Goal: Transaction & Acquisition: Purchase product/service

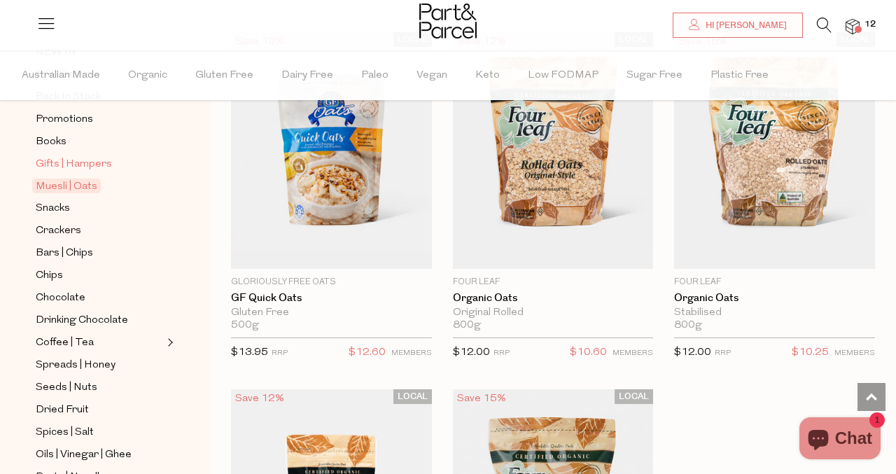
scroll to position [201, 0]
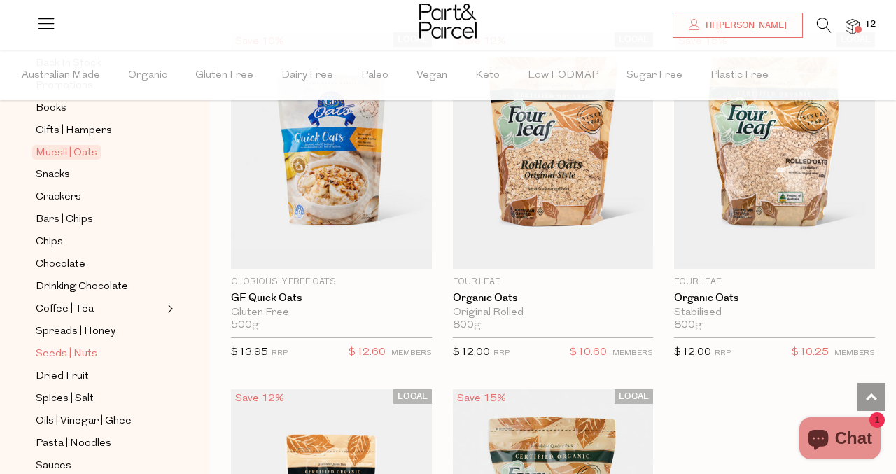
click at [60, 353] on span "Seeds | Nuts" at bounding box center [67, 354] width 62 height 17
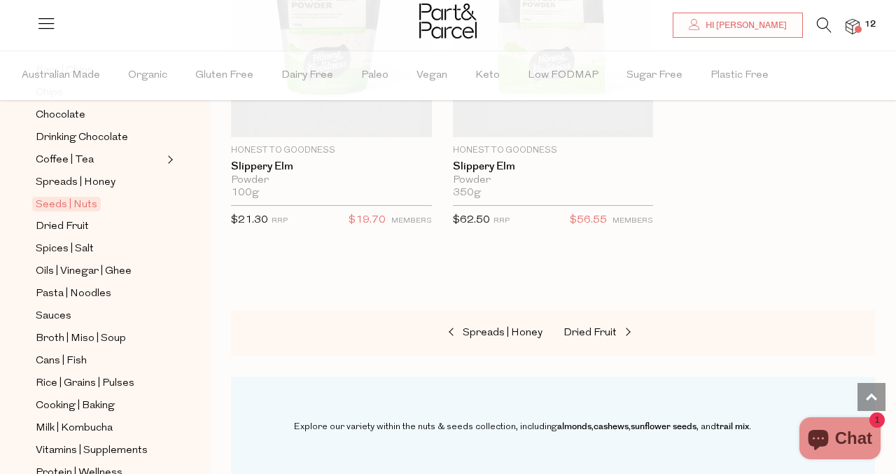
scroll to position [353, 0]
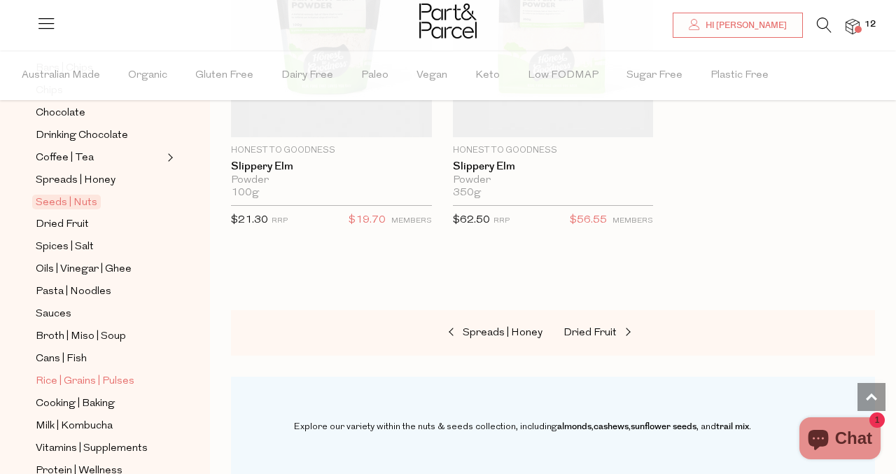
click at [71, 386] on span "Rice | Grains | Pulses" at bounding box center [85, 381] width 99 height 17
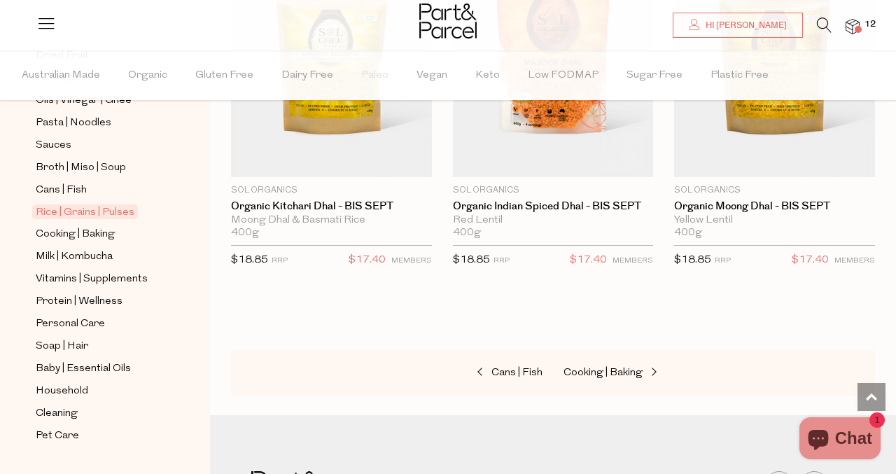
scroll to position [534, 0]
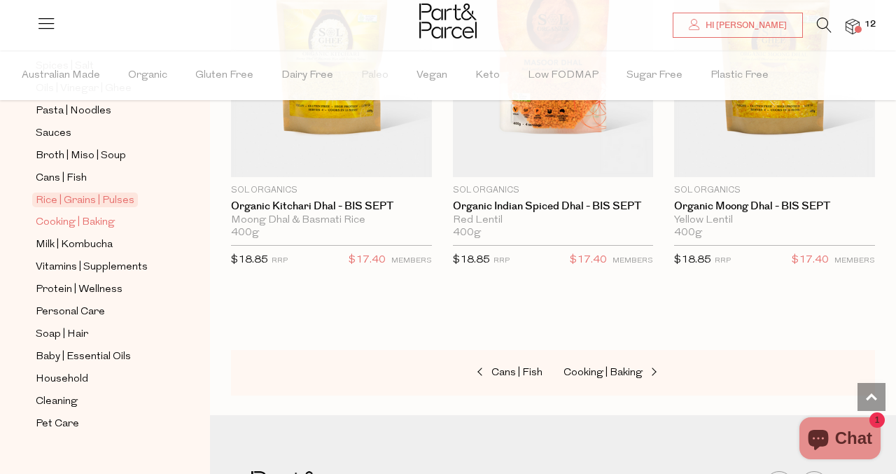
click at [65, 225] on span "Cooking | Baking" at bounding box center [75, 222] width 79 height 17
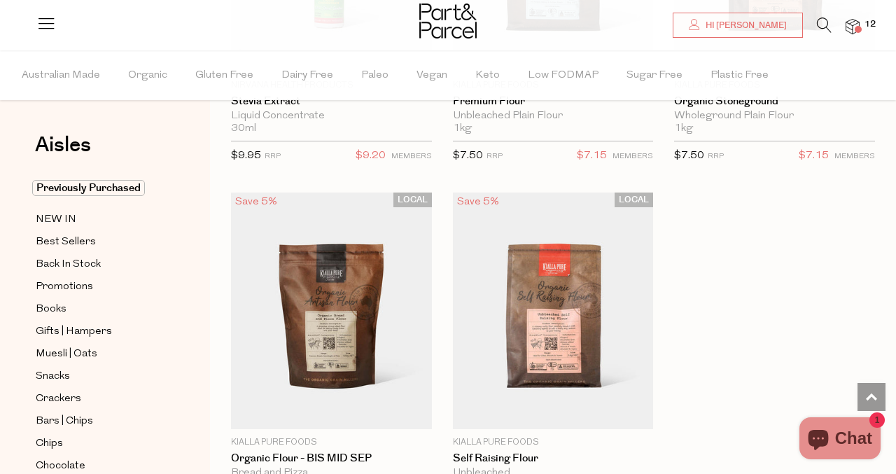
scroll to position [5733, 0]
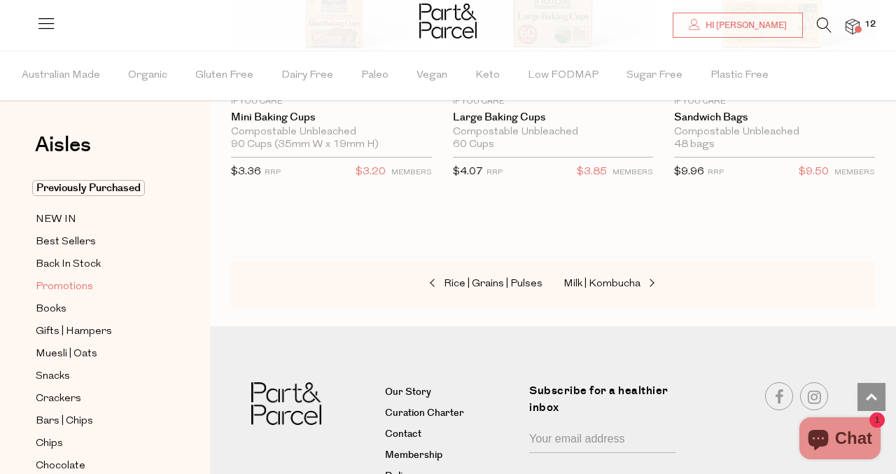
scroll to position [9992, 0]
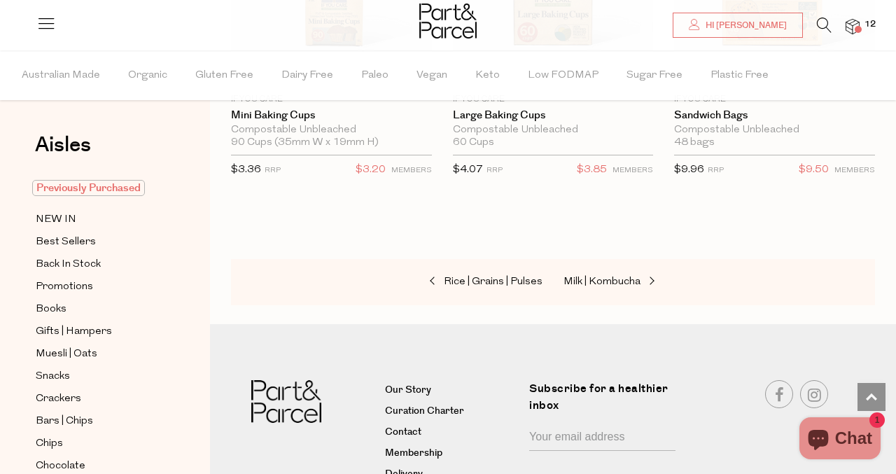
click at [76, 187] on span "Previously Purchased" at bounding box center [88, 188] width 113 height 16
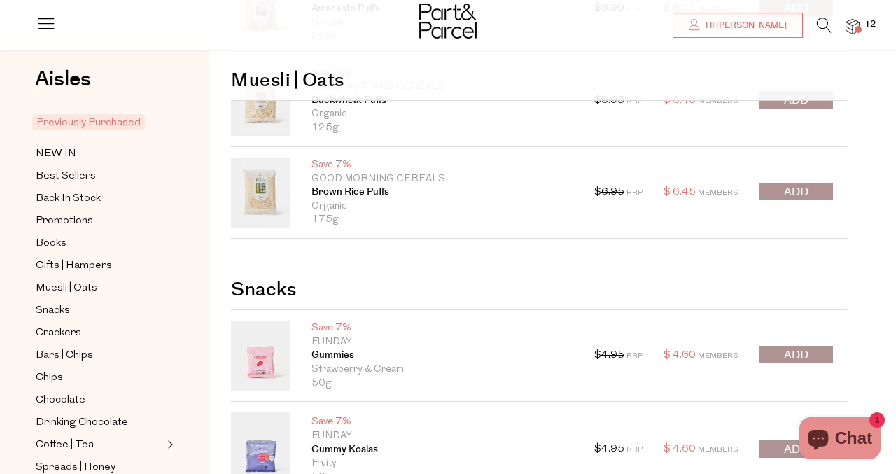
scroll to position [120, 0]
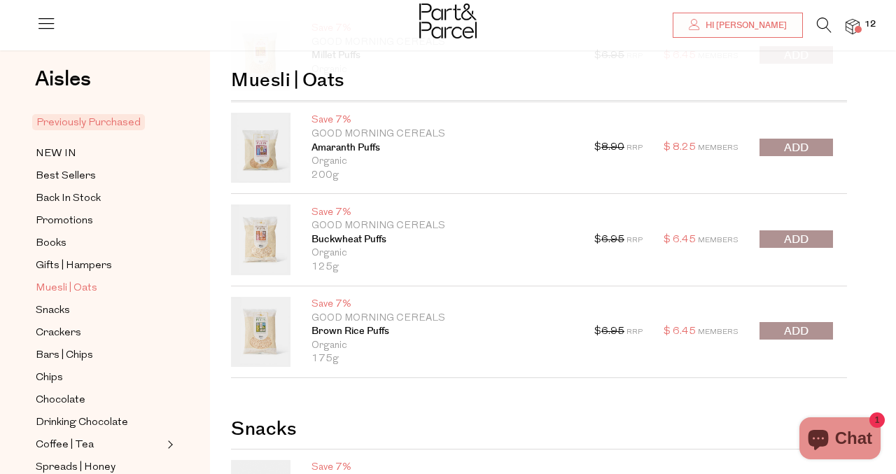
click at [88, 292] on span "Muesli | Oats" at bounding box center [67, 288] width 62 height 17
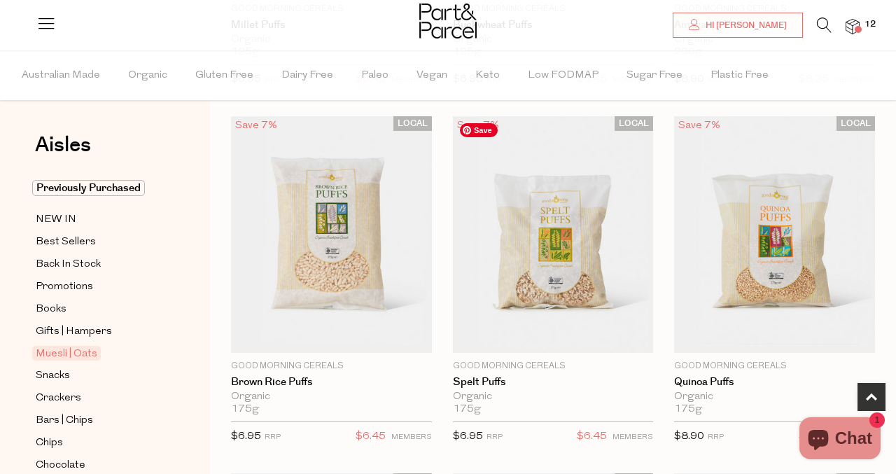
scroll to position [428, 0]
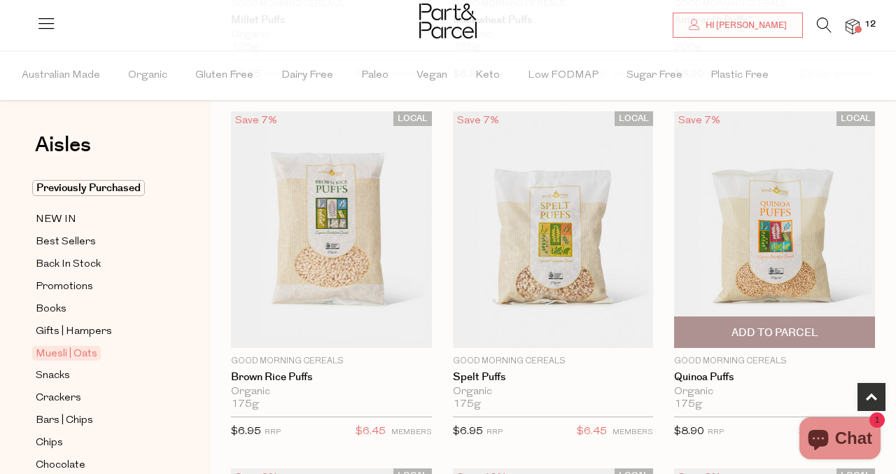
click at [761, 339] on span "Add To Parcel" at bounding box center [775, 333] width 87 height 15
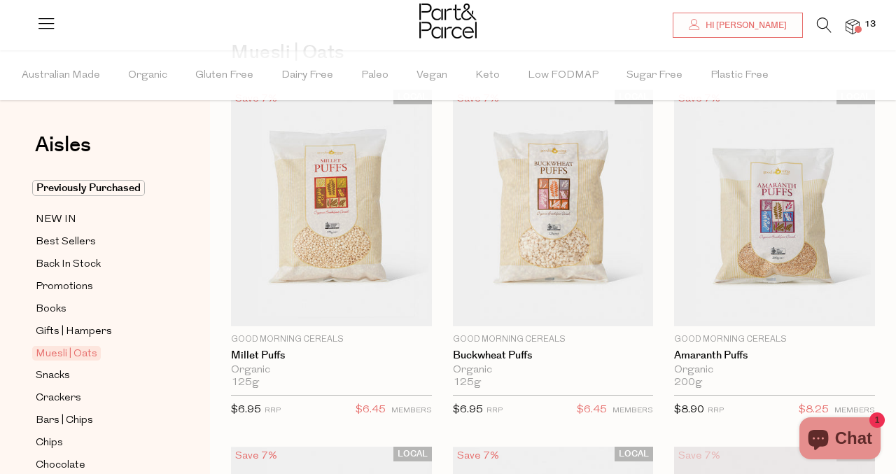
scroll to position [92, 0]
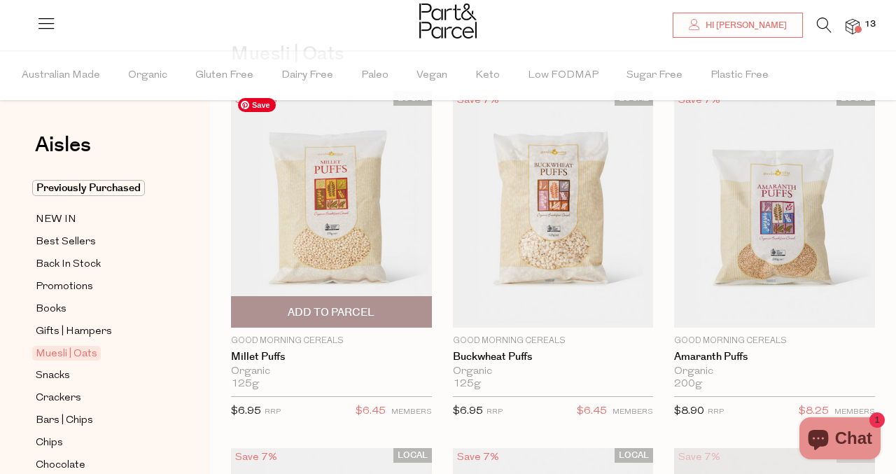
click at [347, 250] on img at bounding box center [331, 209] width 201 height 237
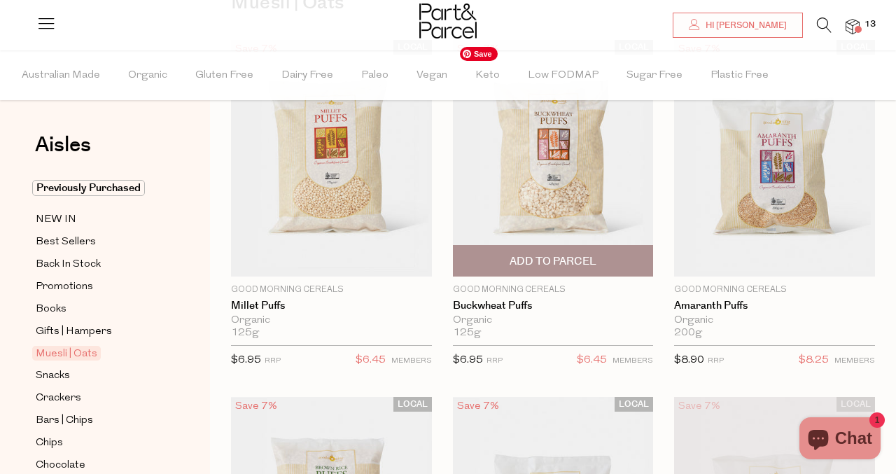
scroll to position [144, 0]
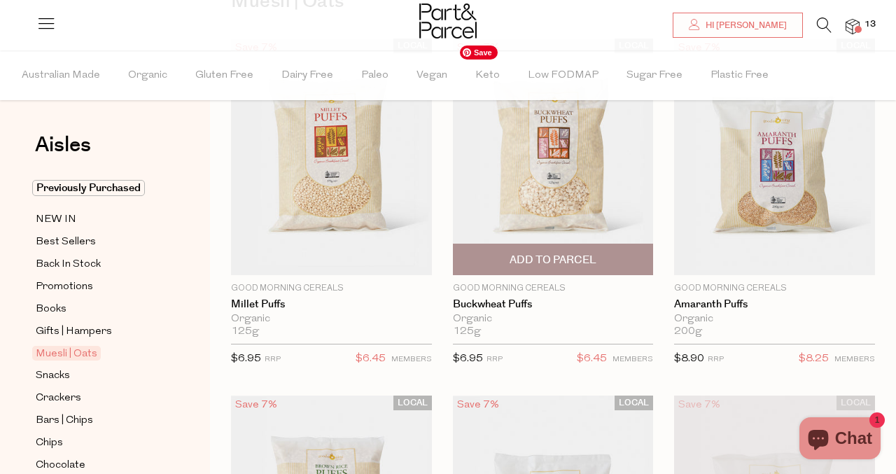
click at [541, 161] on img at bounding box center [553, 157] width 201 height 237
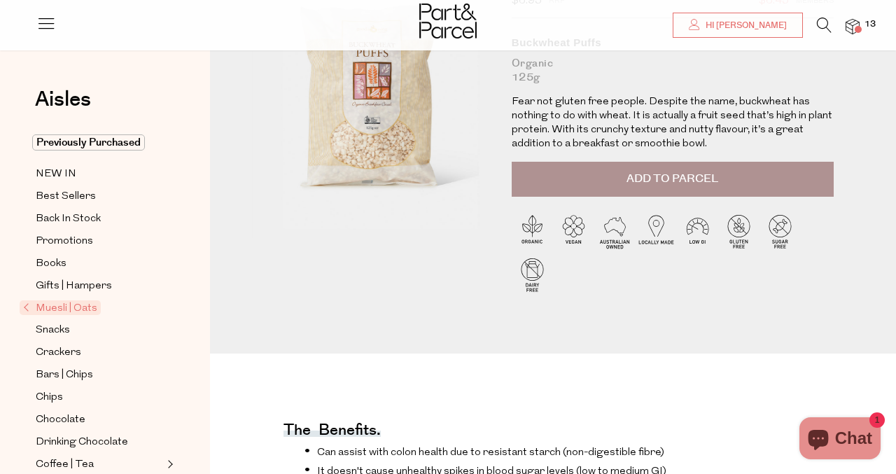
scroll to position [5, 0]
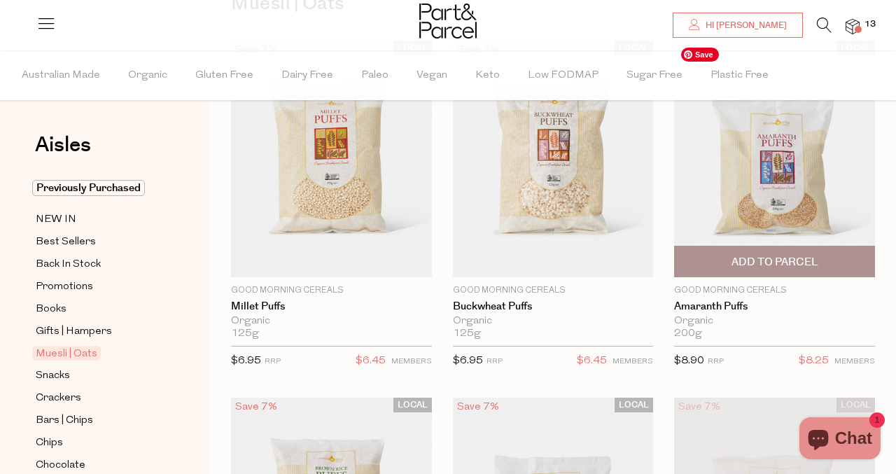
scroll to position [144, 0]
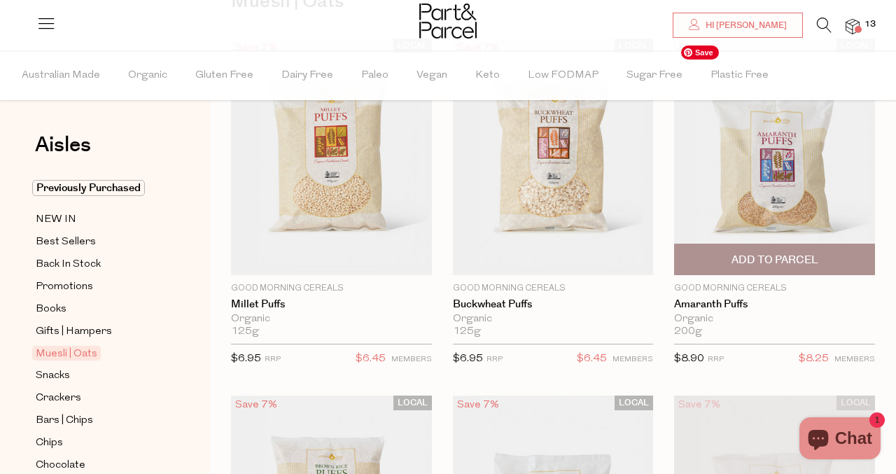
click at [738, 200] on img at bounding box center [774, 157] width 201 height 237
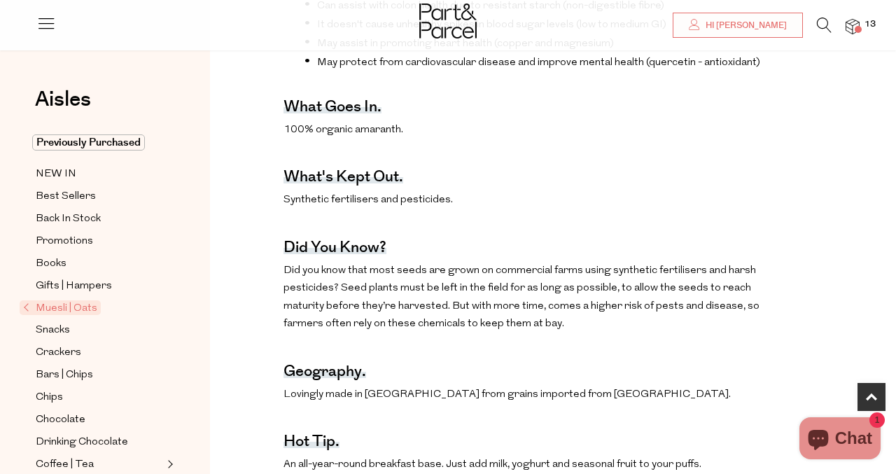
scroll to position [717, 0]
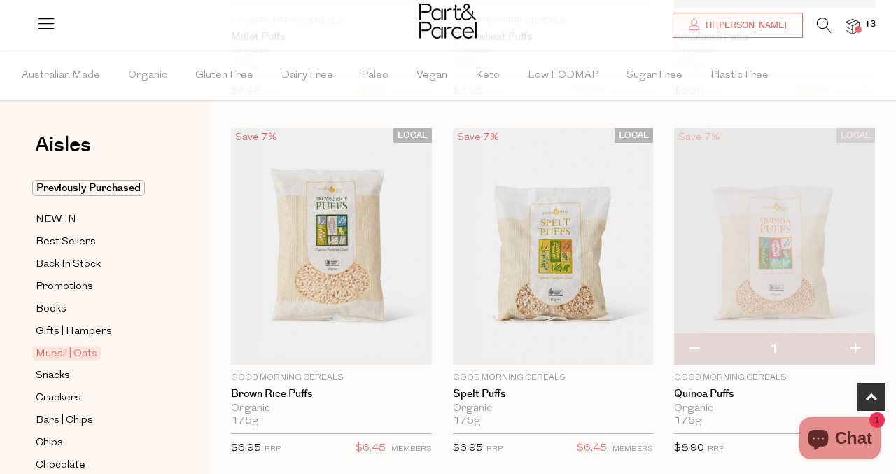
scroll to position [414, 0]
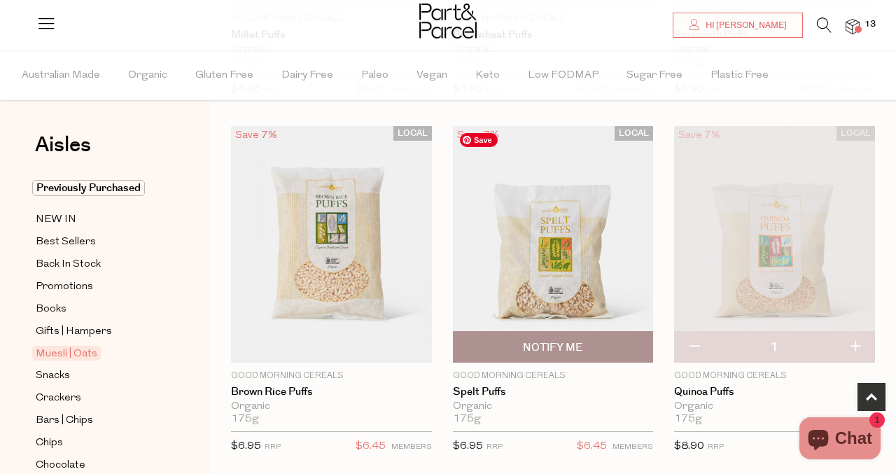
click at [555, 277] on img at bounding box center [553, 244] width 201 height 237
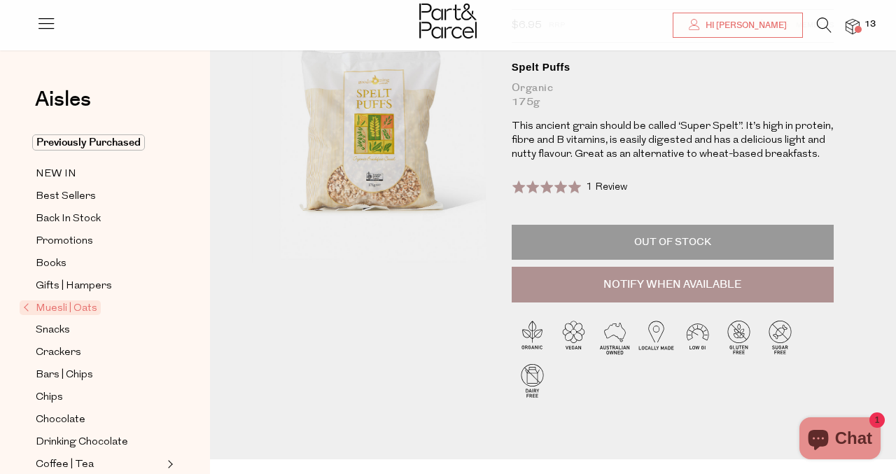
scroll to position [113, 0]
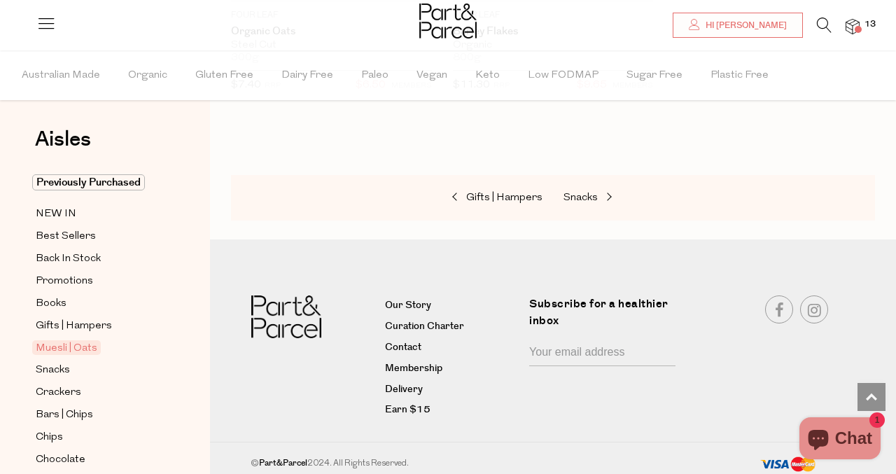
scroll to position [4, 0]
click at [93, 181] on span "Previously Purchased" at bounding box center [88, 184] width 113 height 16
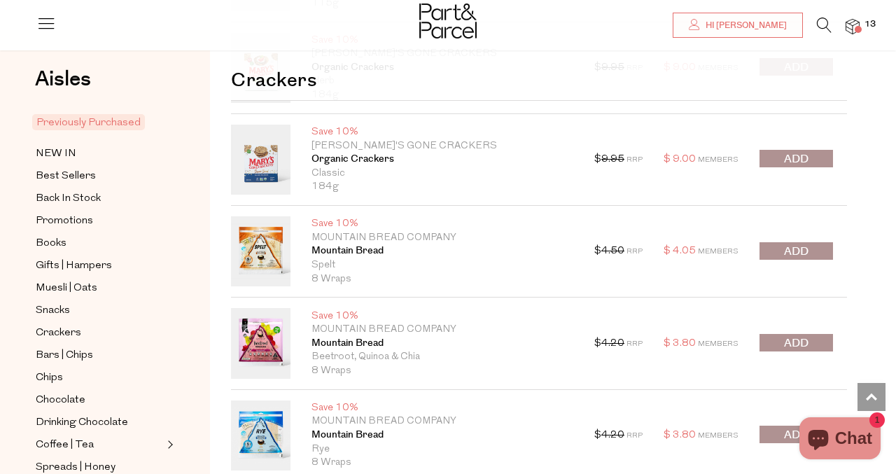
scroll to position [2003, 0]
click at [795, 346] on span "submit" at bounding box center [796, 343] width 25 height 16
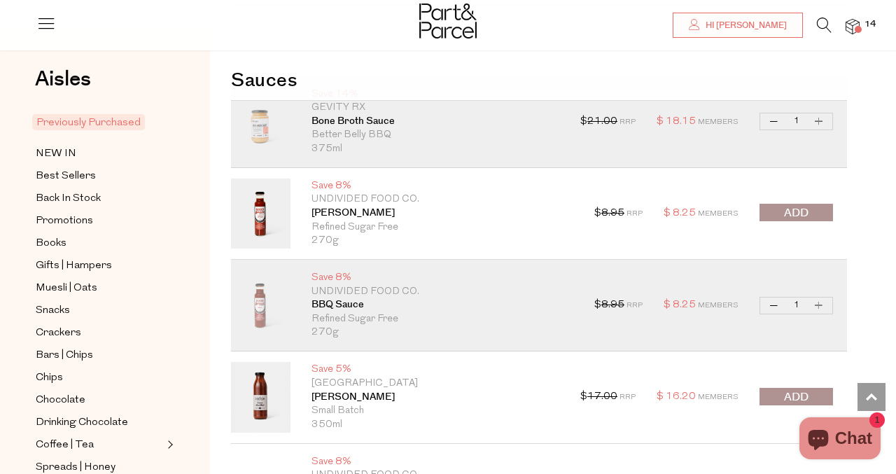
scroll to position [3767, 0]
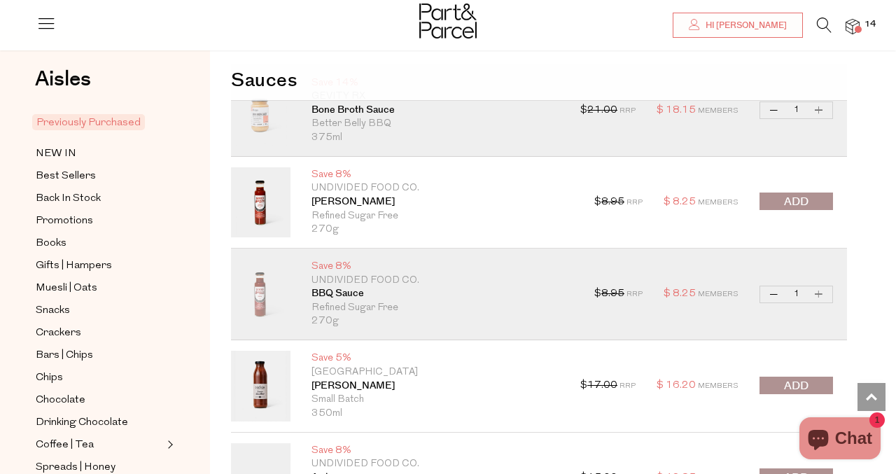
click at [796, 201] on span "submit" at bounding box center [796, 202] width 25 height 16
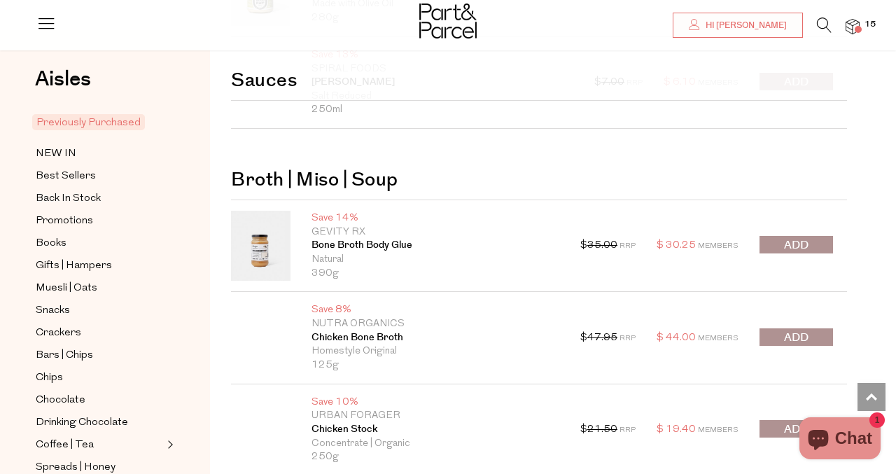
scroll to position [4256, 0]
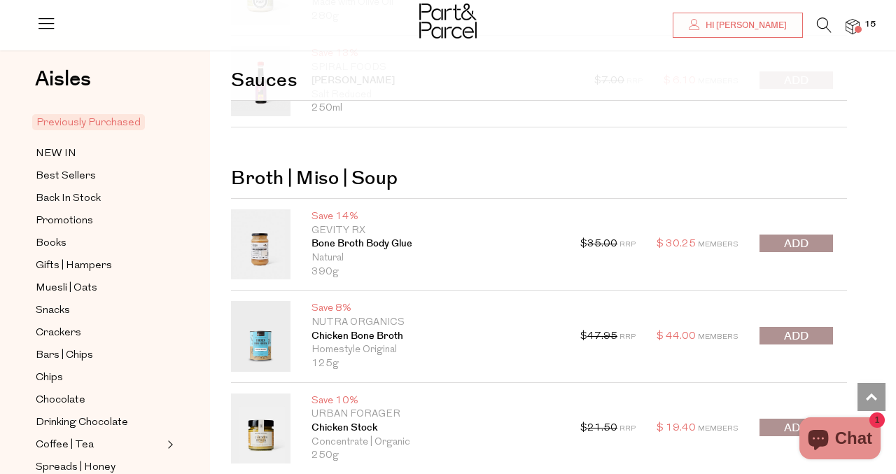
click at [794, 242] on span "submit" at bounding box center [796, 244] width 25 height 16
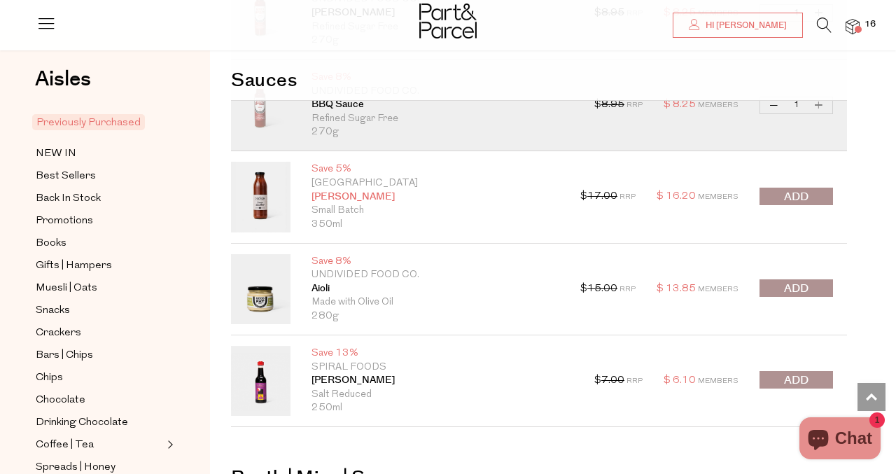
scroll to position [3873, 0]
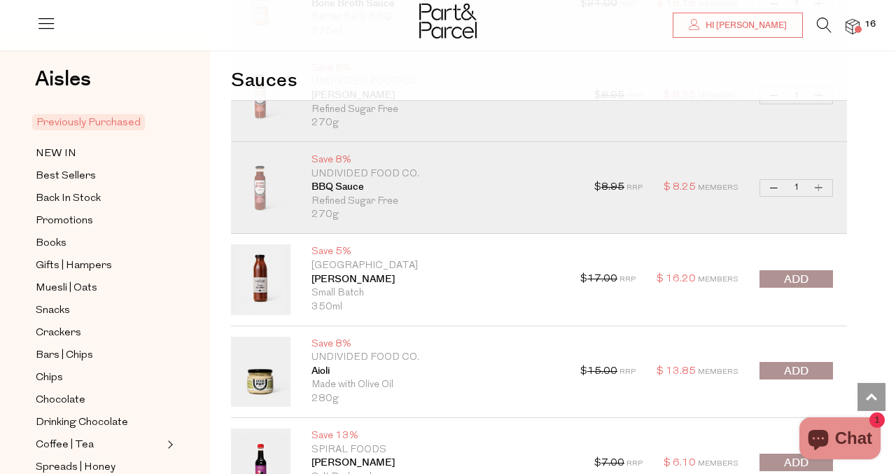
click at [852, 27] on img at bounding box center [853, 27] width 14 height 16
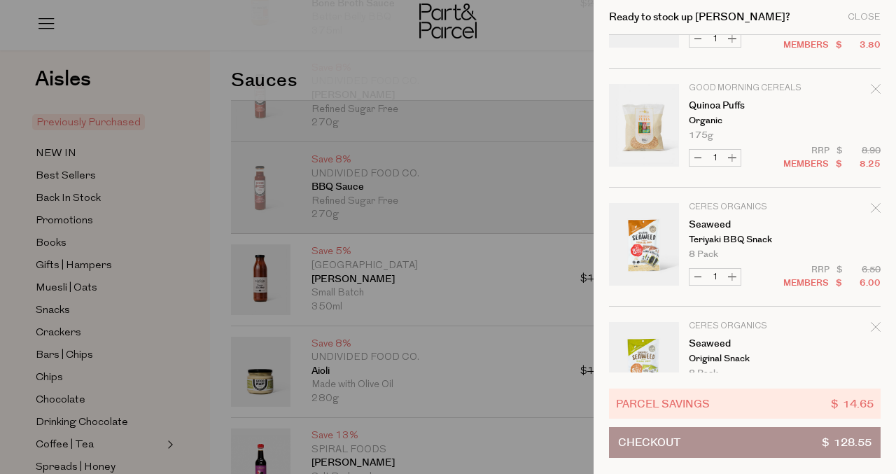
scroll to position [338, 0]
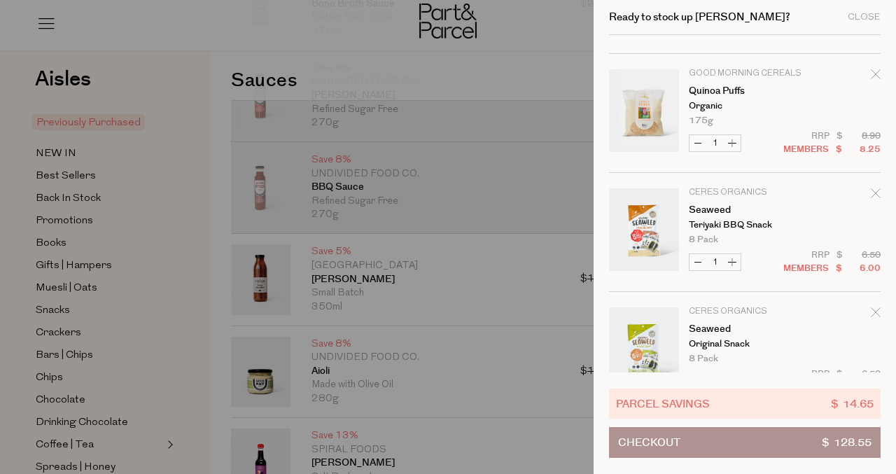
click at [875, 194] on icon "Remove Seaweed" at bounding box center [876, 193] width 10 height 10
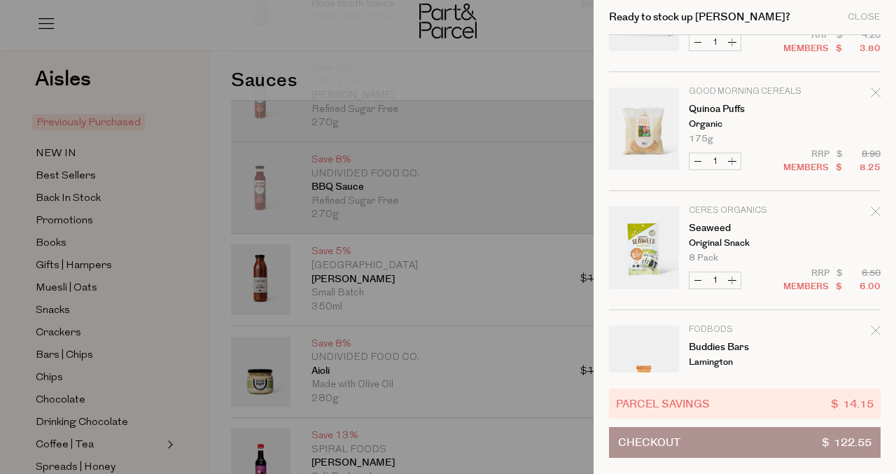
scroll to position [321, 0]
click at [877, 214] on icon "Remove Seaweed" at bounding box center [876, 210] width 10 height 10
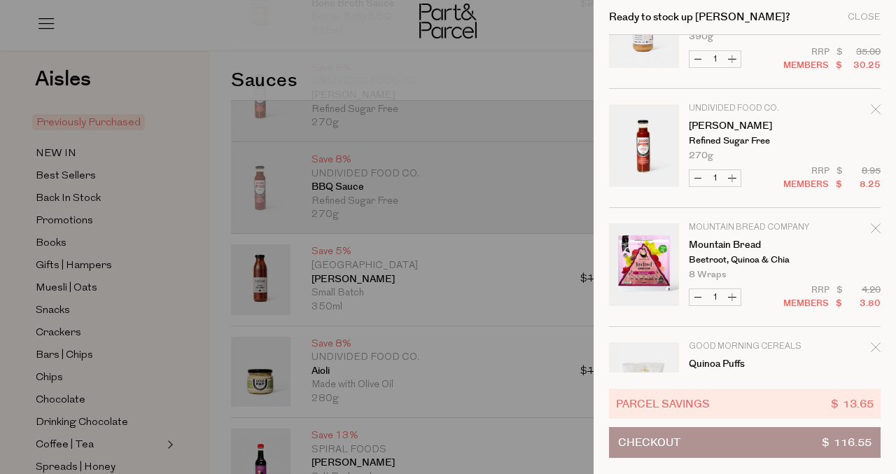
scroll to position [0, 0]
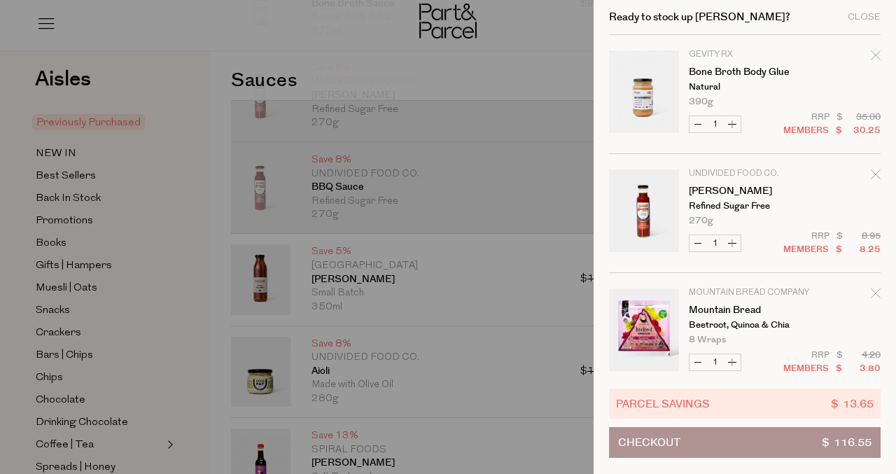
click at [662, 93] on link "Your cart" at bounding box center [644, 94] width 70 height 88
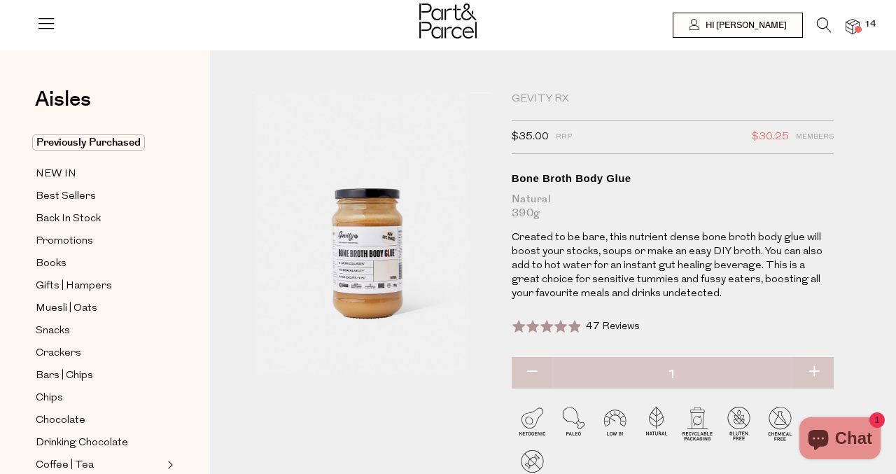
click at [852, 30] on img at bounding box center [853, 27] width 14 height 16
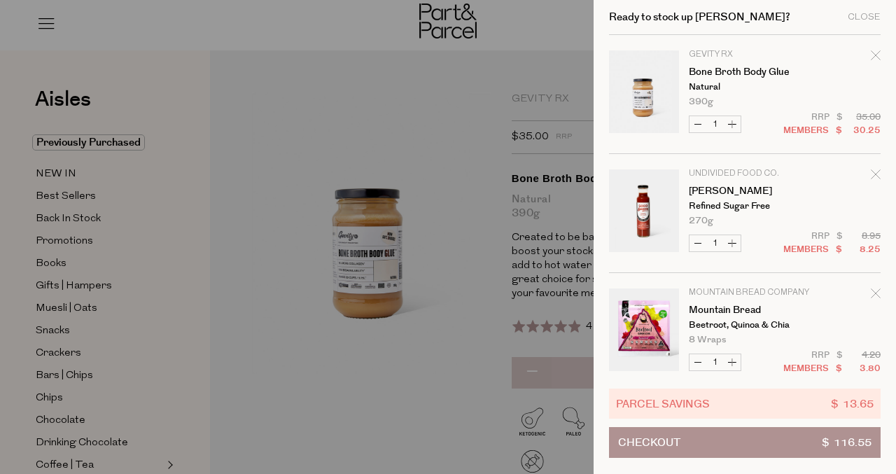
click at [873, 56] on icon "Remove Bone Broth Body Glue" at bounding box center [876, 55] width 10 height 10
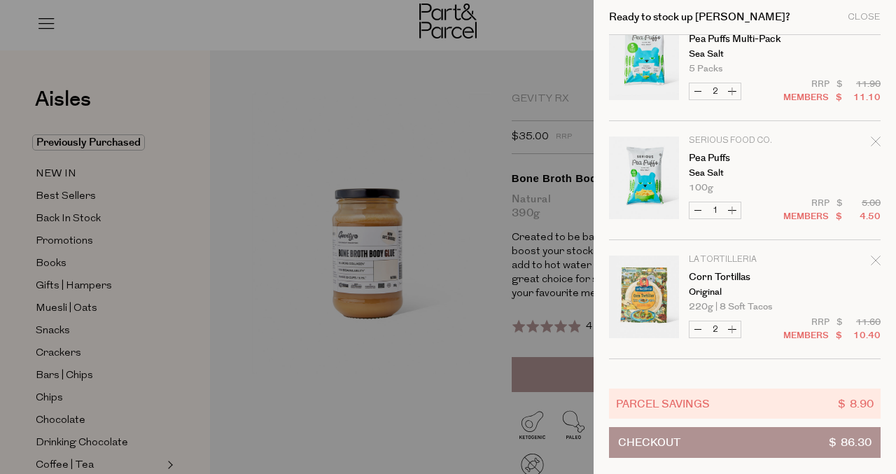
scroll to position [972, 0]
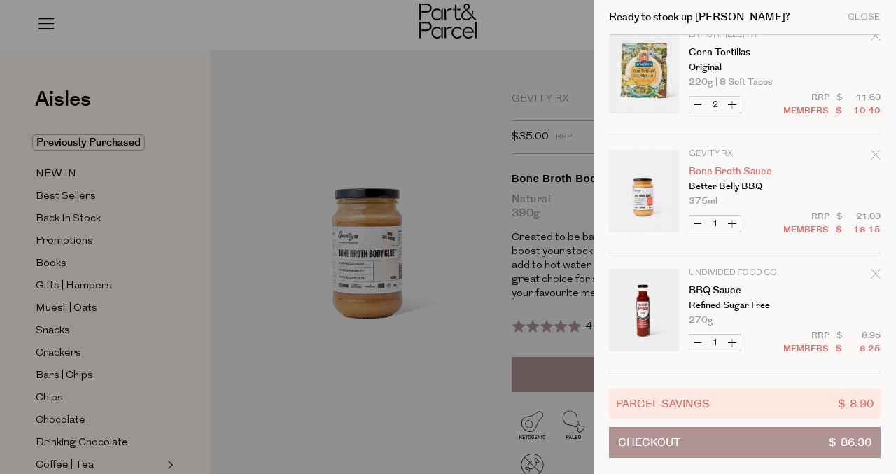
click at [720, 176] on link "Bone Broth Sauce" at bounding box center [743, 172] width 109 height 10
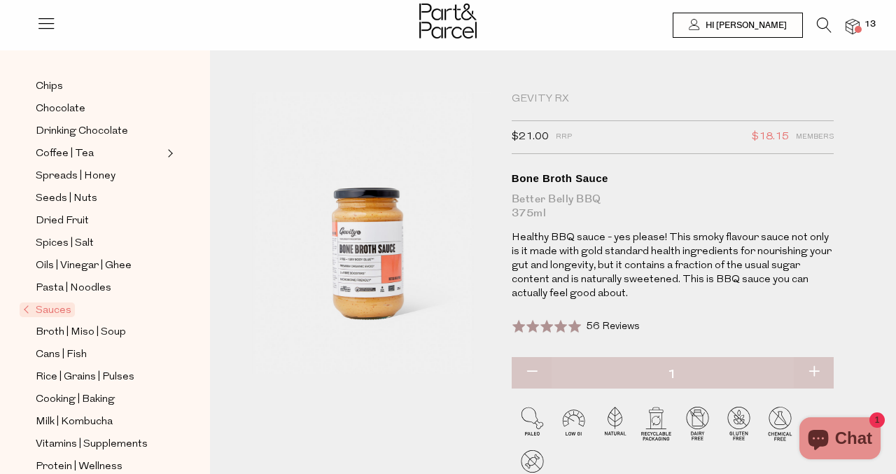
scroll to position [326, 0]
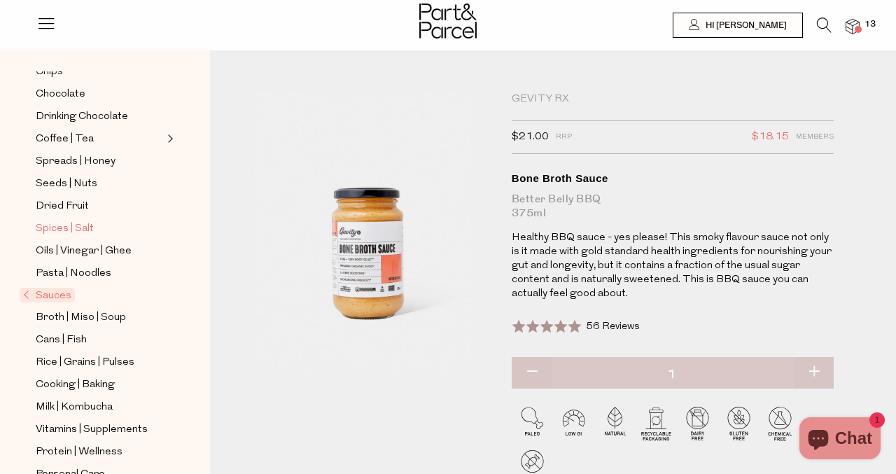
click at [72, 230] on span "Spices | Salt" at bounding box center [65, 229] width 58 height 17
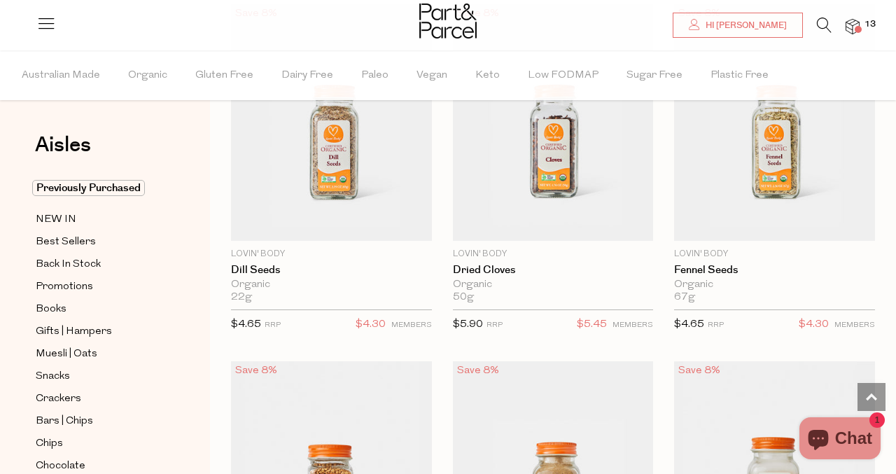
scroll to position [5222, 0]
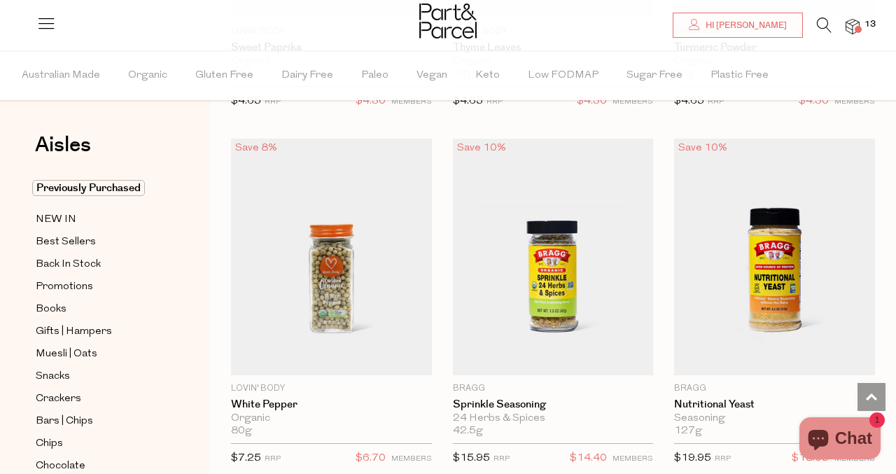
scroll to position [6493, 0]
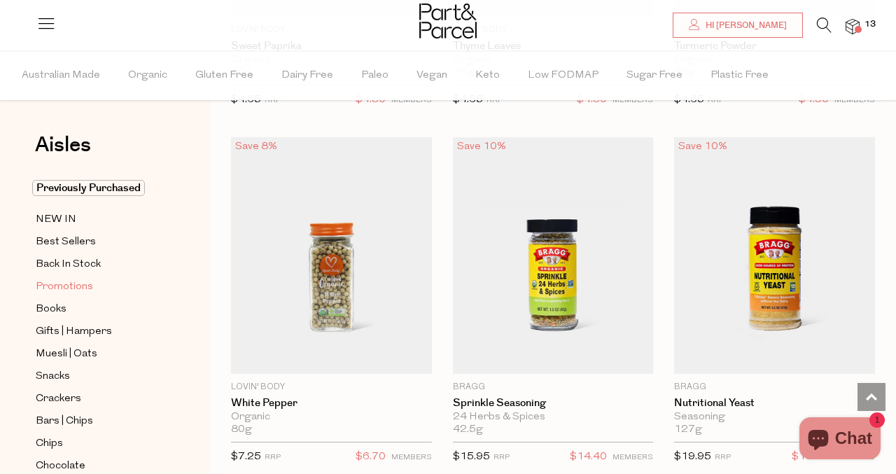
click at [65, 287] on span "Promotions" at bounding box center [64, 287] width 57 height 17
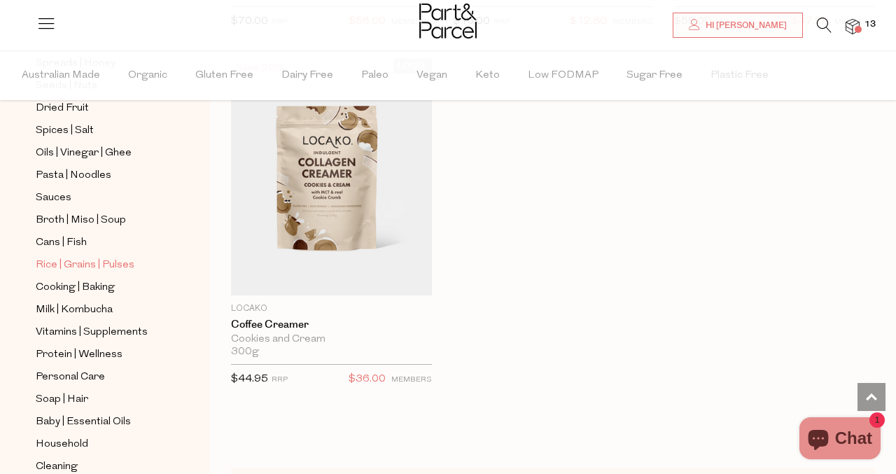
scroll to position [470, 0]
click at [91, 314] on span "Milk | Kombucha" at bounding box center [74, 309] width 77 height 17
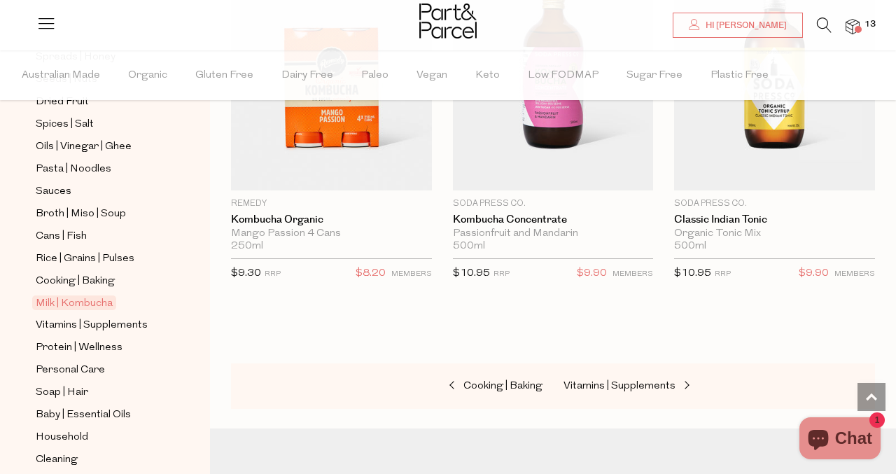
scroll to position [489, 0]
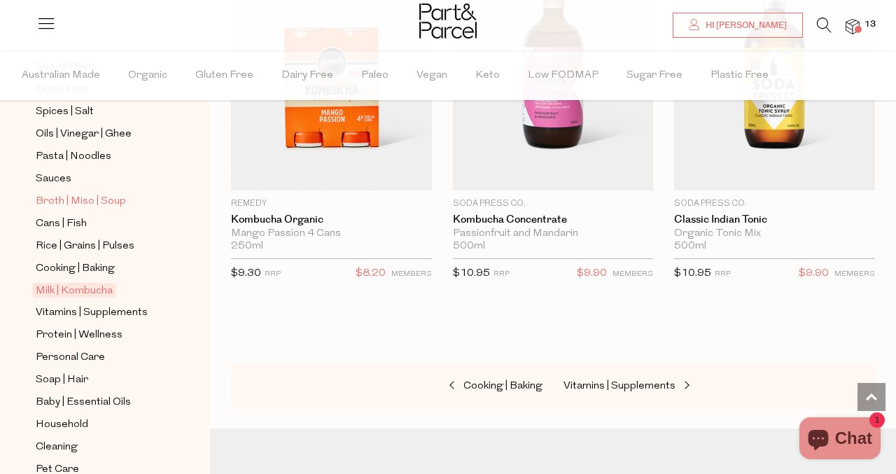
click at [91, 199] on span "Broth | Miso | Soup" at bounding box center [81, 201] width 90 height 17
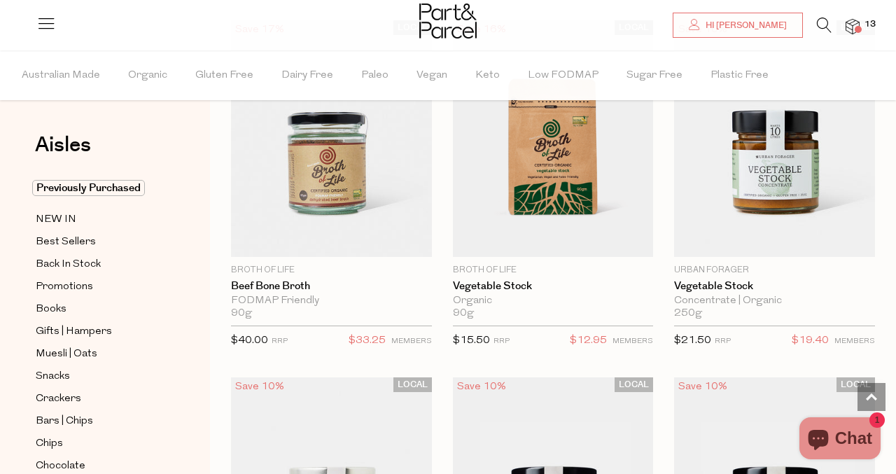
scroll to position [2662, 0]
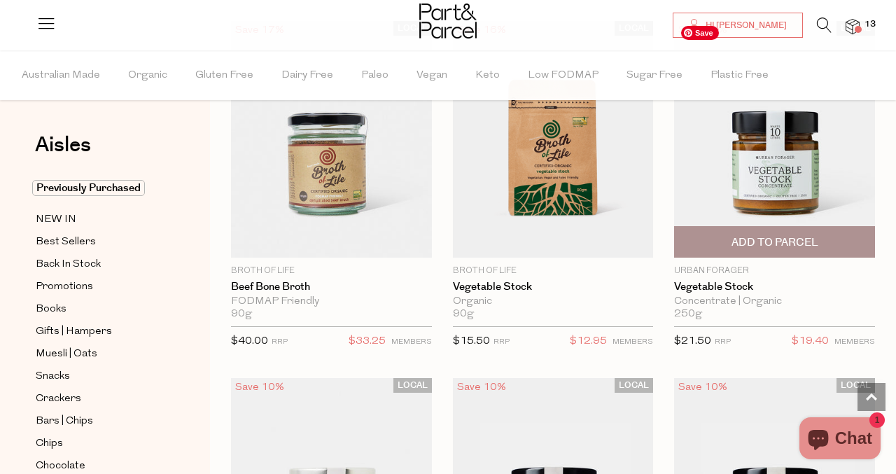
click at [767, 155] on img at bounding box center [774, 139] width 201 height 237
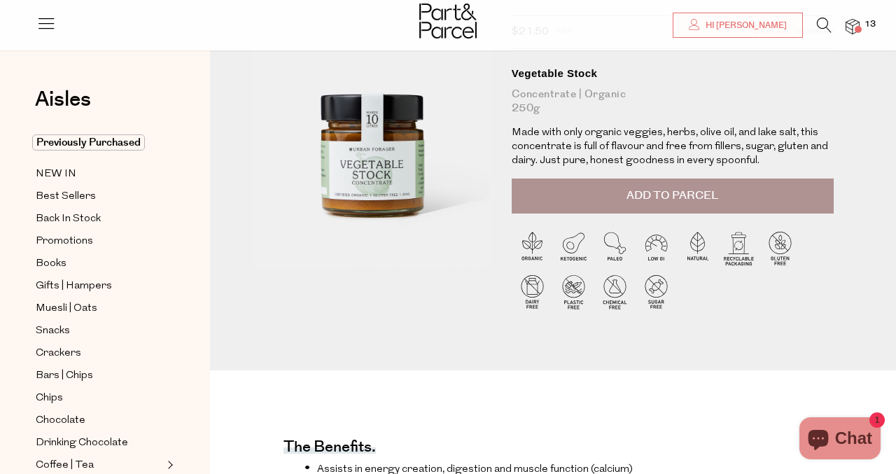
scroll to position [93, 0]
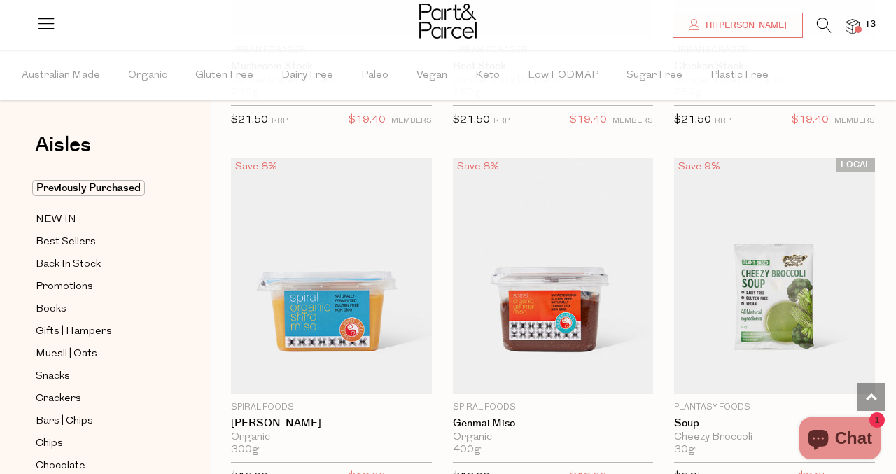
scroll to position [3322, 0]
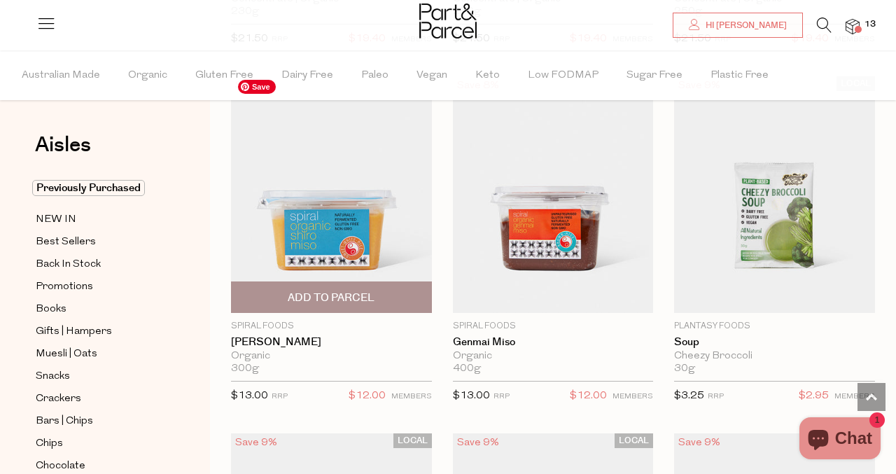
click at [310, 214] on img at bounding box center [331, 194] width 201 height 237
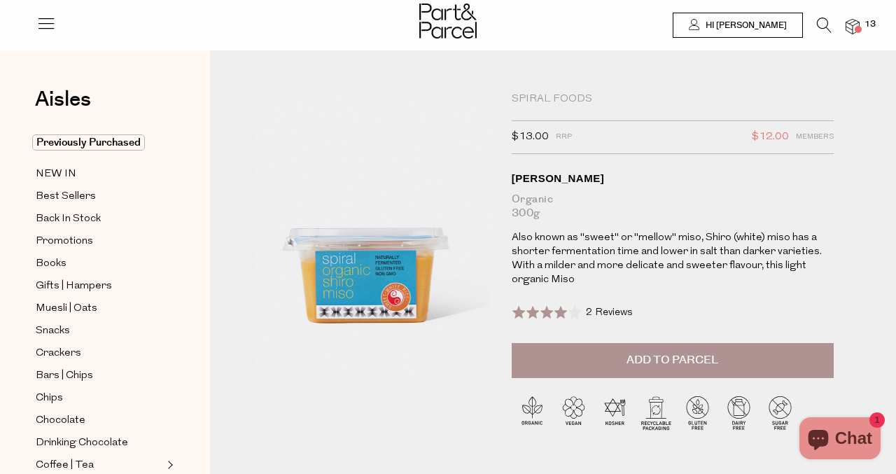
click at [643, 357] on span "Add to Parcel" at bounding box center [673, 360] width 92 height 16
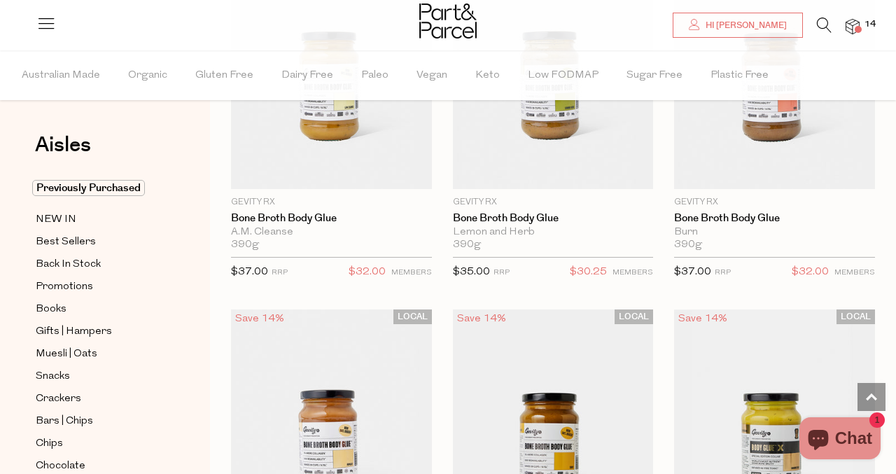
scroll to position [1654, 0]
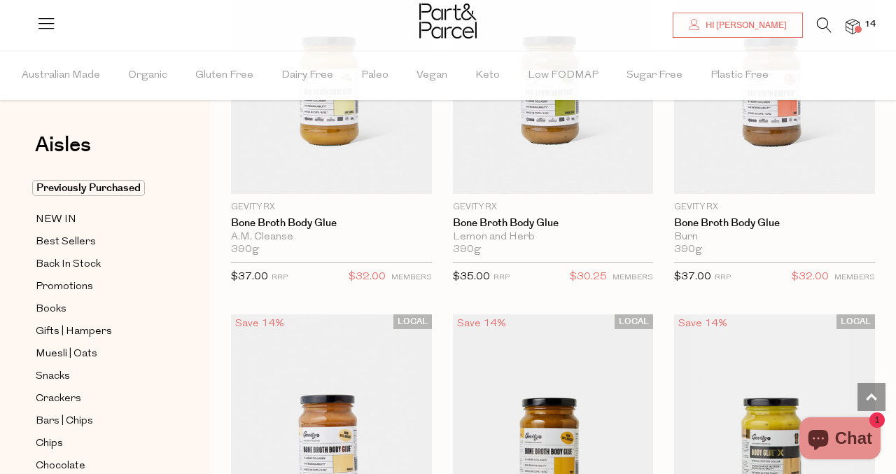
click at [853, 27] on img at bounding box center [853, 27] width 14 height 16
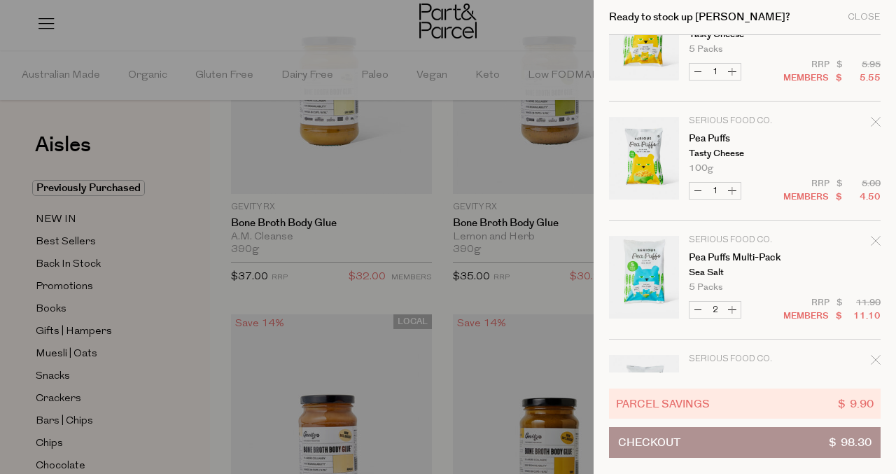
scroll to position [647, 0]
click at [874, 126] on icon "Remove Pea Puffs" at bounding box center [876, 123] width 10 height 10
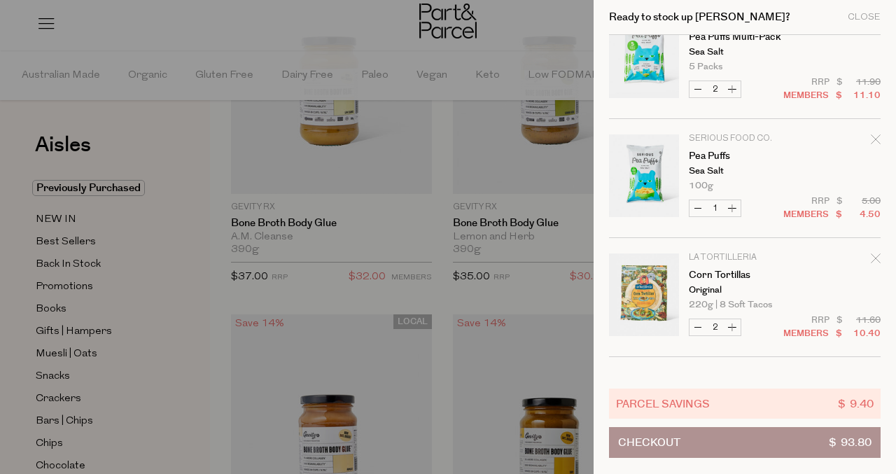
scroll to position [745, 0]
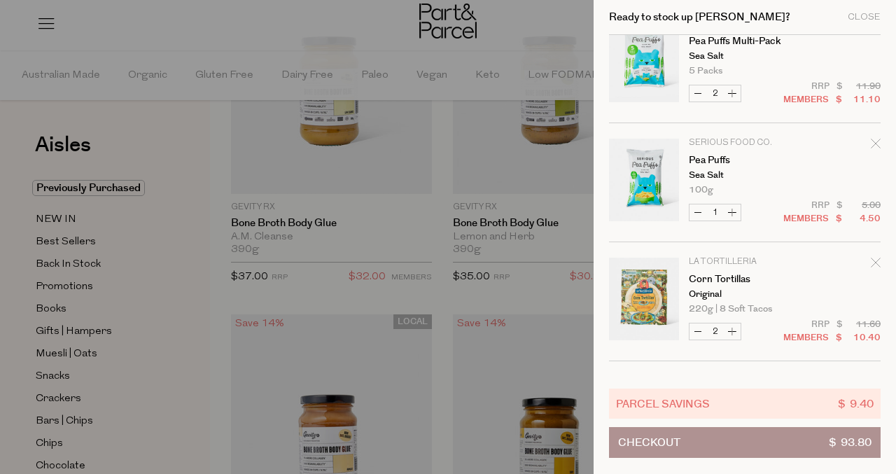
click at [872, 139] on icon "Remove Pea Puffs" at bounding box center [876, 144] width 10 height 10
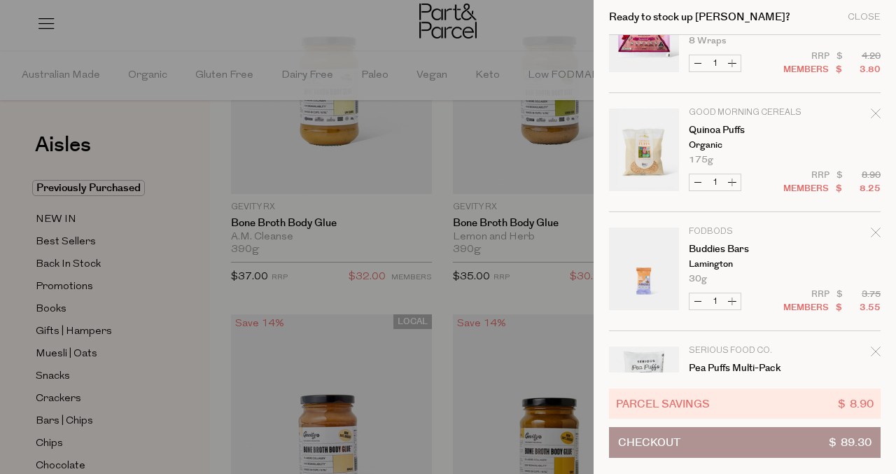
scroll to position [300, 0]
